Goal: Task Accomplishment & Management: Use online tool/utility

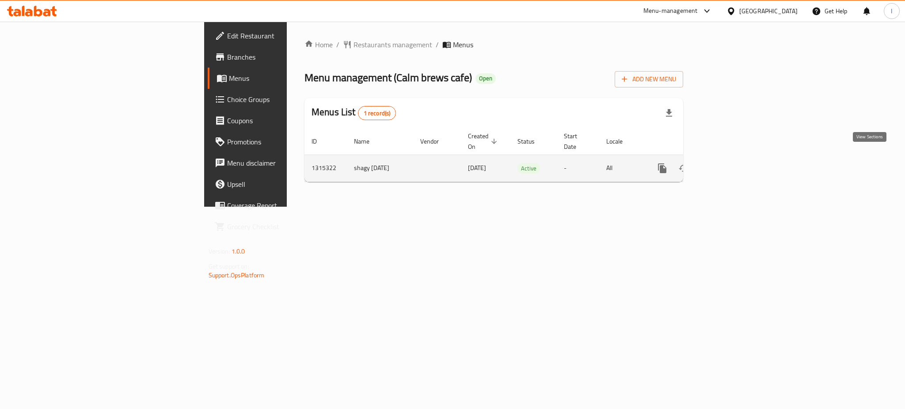
click at [737, 161] on link "enhanced table" at bounding box center [726, 168] width 21 height 21
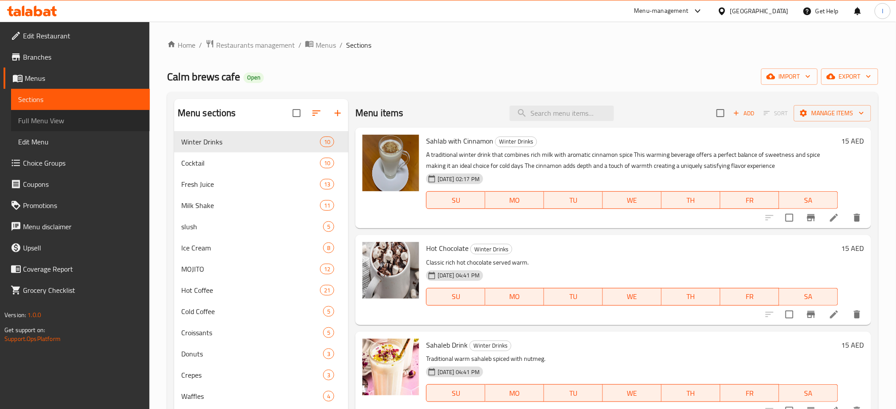
click at [44, 119] on span "Full Menu View" at bounding box center [80, 120] width 125 height 11
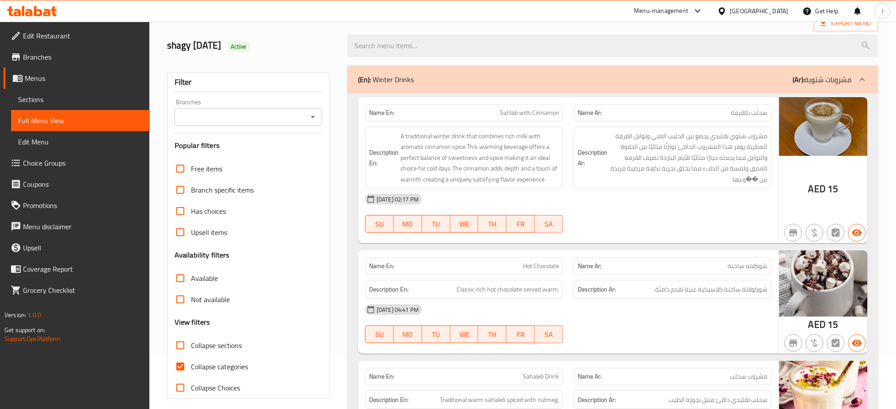
scroll to position [112, 0]
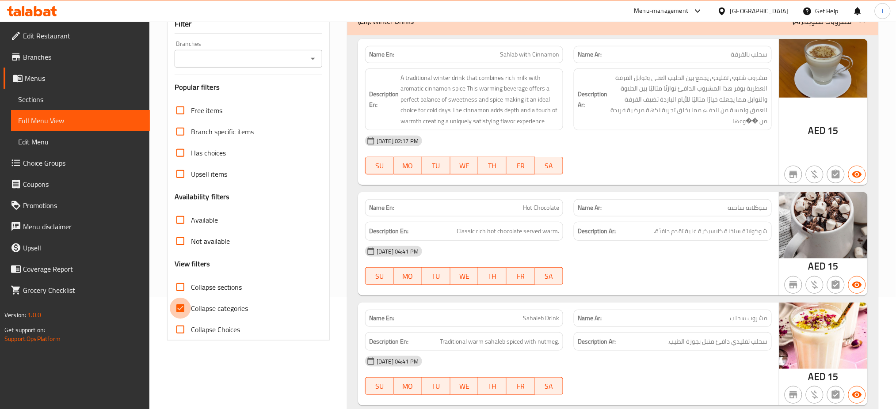
click at [173, 306] on input "Collapse categories" at bounding box center [180, 308] width 21 height 21
checkbox input "false"
click at [188, 283] on input "Collapse sections" at bounding box center [180, 287] width 21 height 21
checkbox input "true"
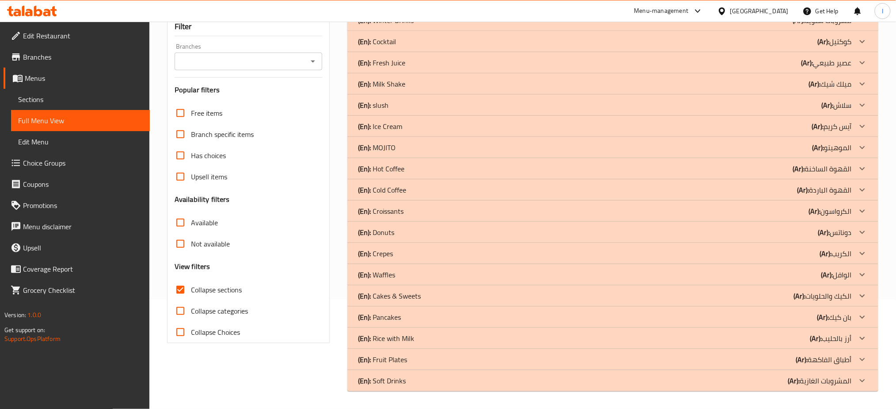
scroll to position [109, 0]
click at [447, 68] on div "(En): Fresh Juice (Ar): عصير طبيعي" at bounding box center [605, 62] width 494 height 11
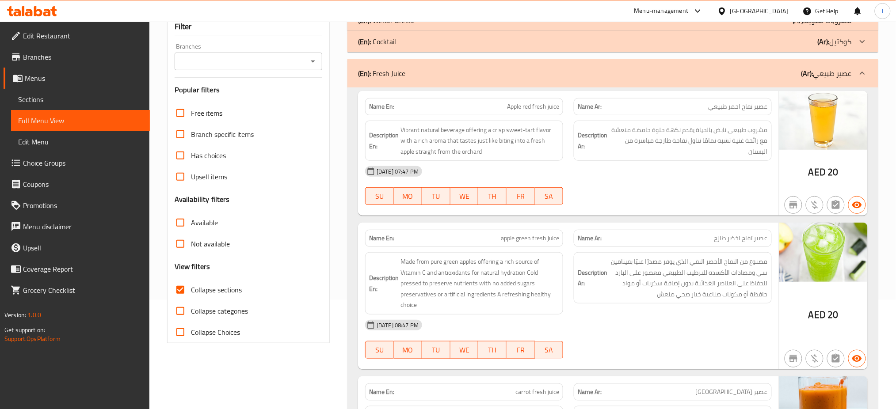
scroll to position [1302, 0]
